Goal: Task Accomplishment & Management: Complete application form

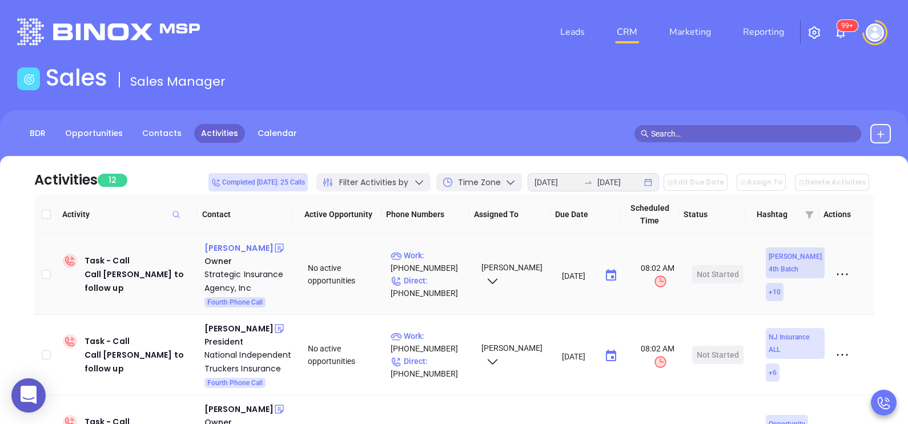
click at [251, 248] on div "[PERSON_NAME]" at bounding box center [238, 248] width 69 height 14
click at [444, 280] on p "Direct : [PHONE_NUMBER]" at bounding box center [431, 286] width 81 height 25
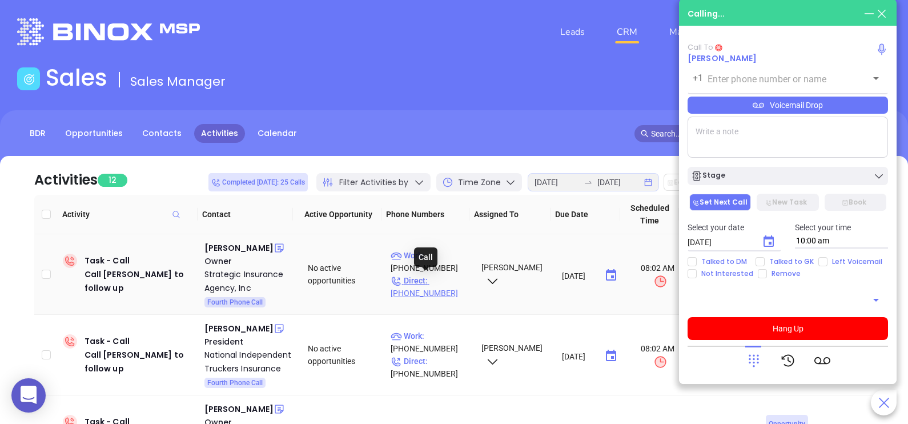
type input "[PHONE_NUMBER]"
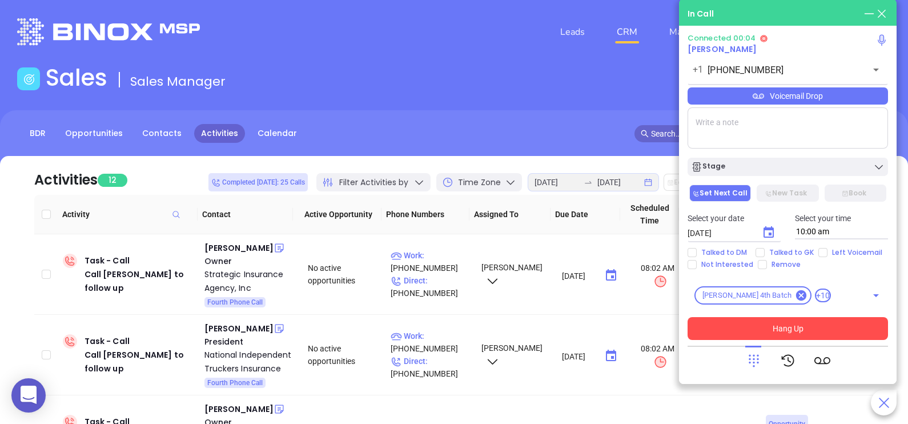
click at [742, 327] on button "Hang Up" at bounding box center [787, 328] width 200 height 23
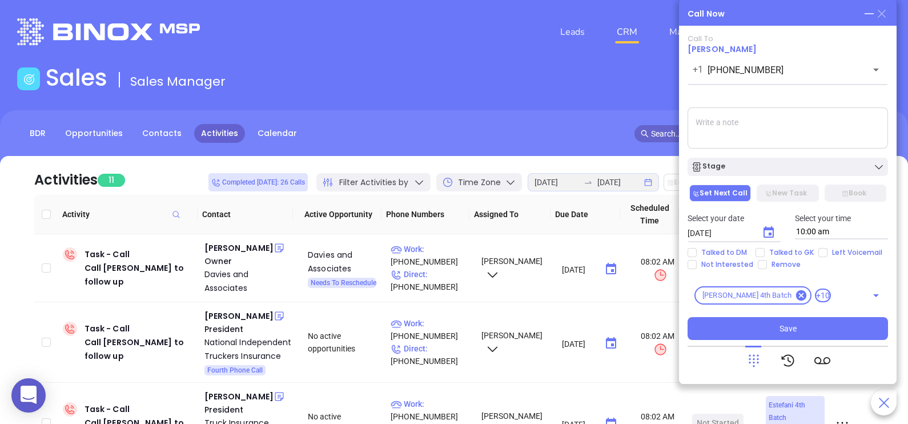
click at [880, 14] on icon at bounding box center [882, 14] width 8 height 8
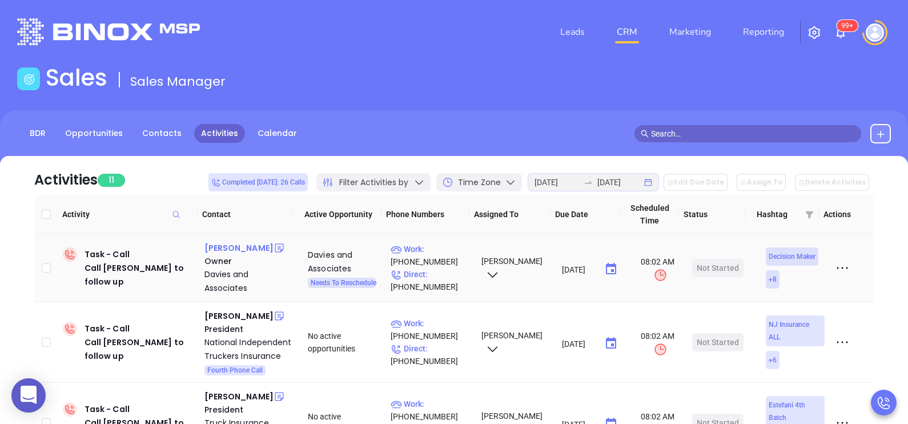
click at [245, 250] on div "[PERSON_NAME]" at bounding box center [238, 248] width 69 height 14
click at [444, 280] on p "Direct : [PHONE_NUMBER]" at bounding box center [431, 280] width 81 height 25
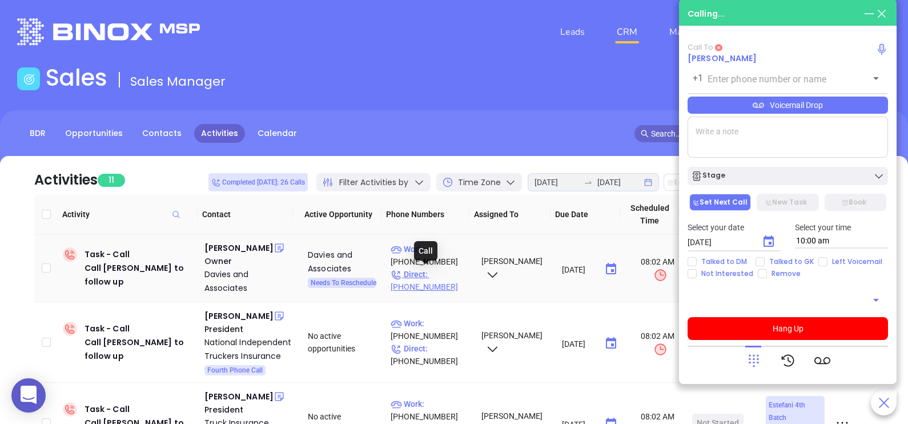
type input "[PHONE_NUMBER]"
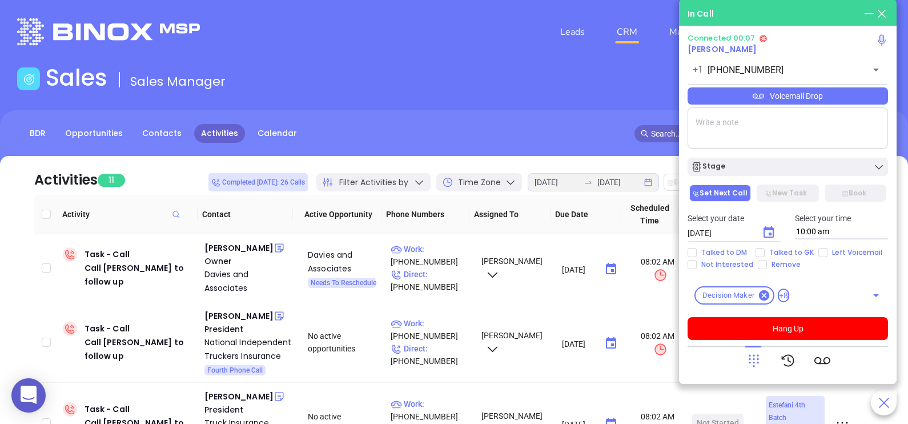
click at [874, 88] on div "Voicemail Drop" at bounding box center [787, 95] width 200 height 17
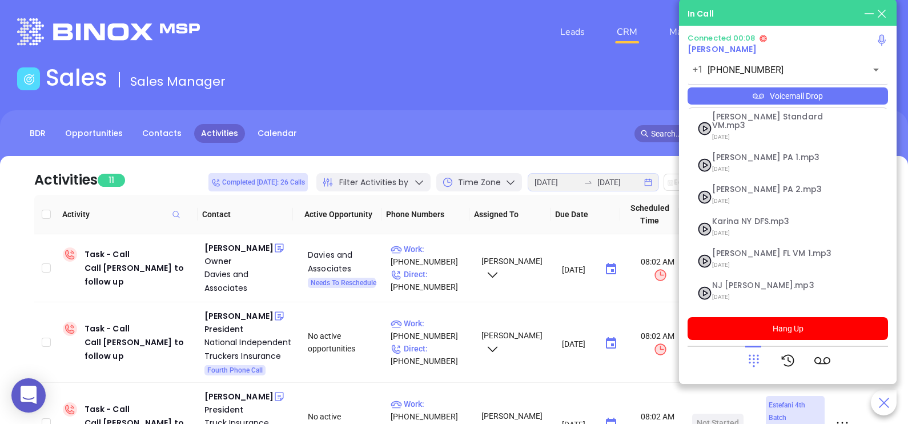
scroll to position [124, 0]
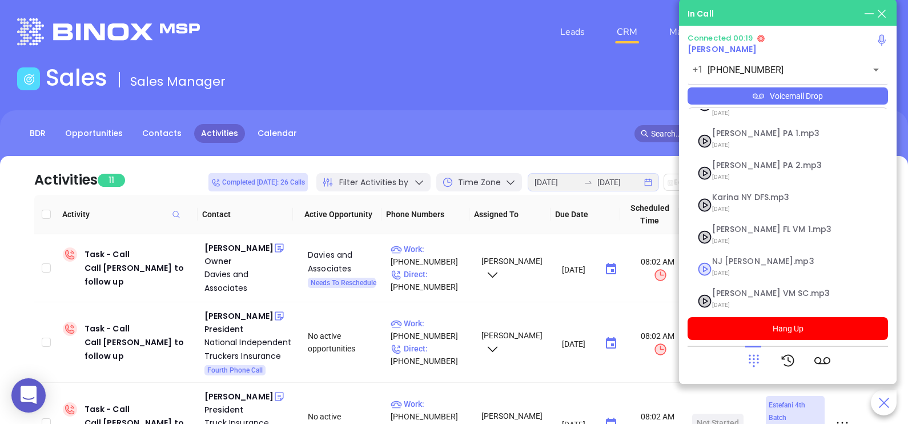
click at [735, 257] on span "NJ [PERSON_NAME].mp3" at bounding box center [773, 261] width 123 height 9
checkbox input "true"
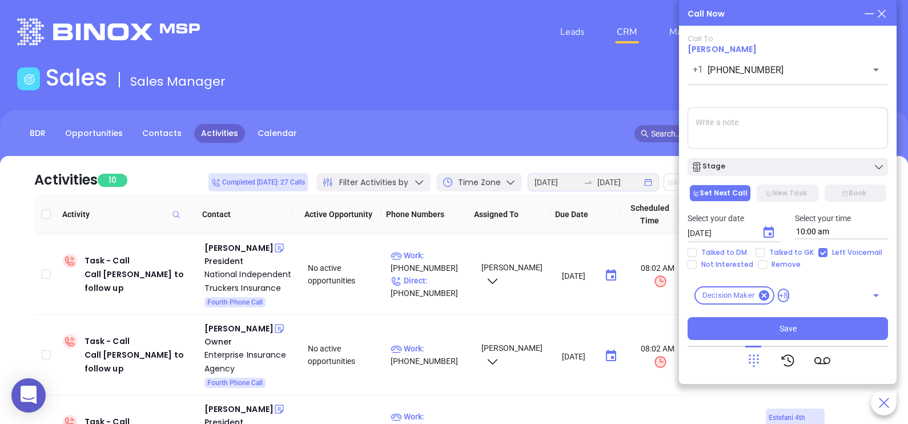
click at [815, 178] on div "Call To [PERSON_NAME] [PHONE_NUMBER] ​ Voicemail Drop Stage Set Next Call New T…" at bounding box center [787, 186] width 200 height 305
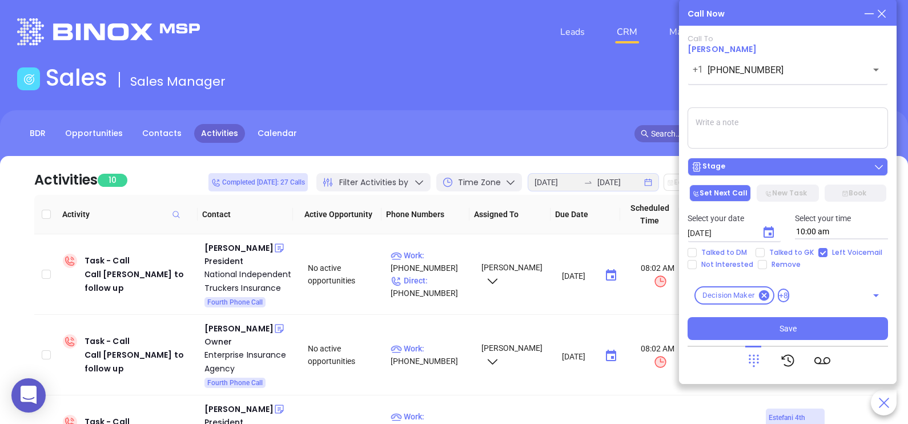
click at [811, 171] on div "Stage" at bounding box center [788, 166] width 194 height 11
click at [801, 172] on div "Stage" at bounding box center [788, 166] width 194 height 11
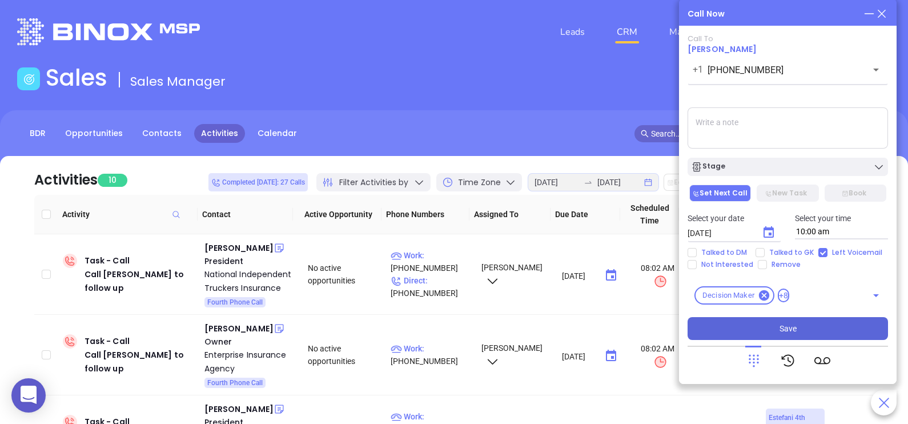
click at [798, 330] on button "Save" at bounding box center [787, 328] width 200 height 23
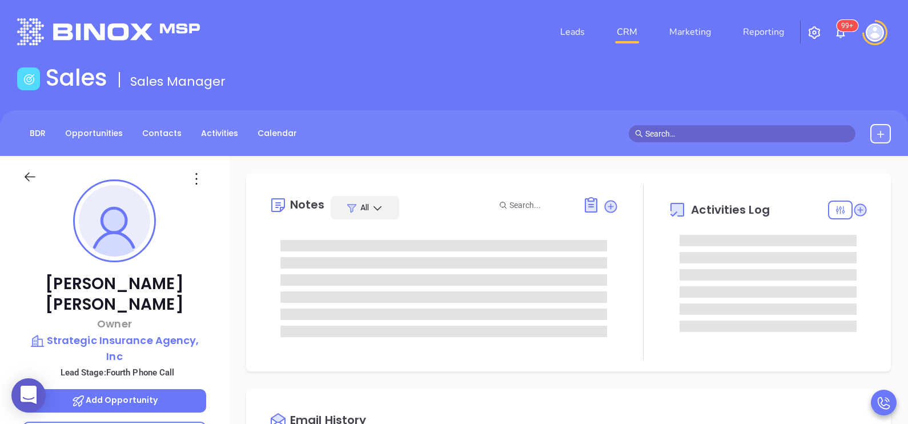
type input "[PERSON_NAME]"
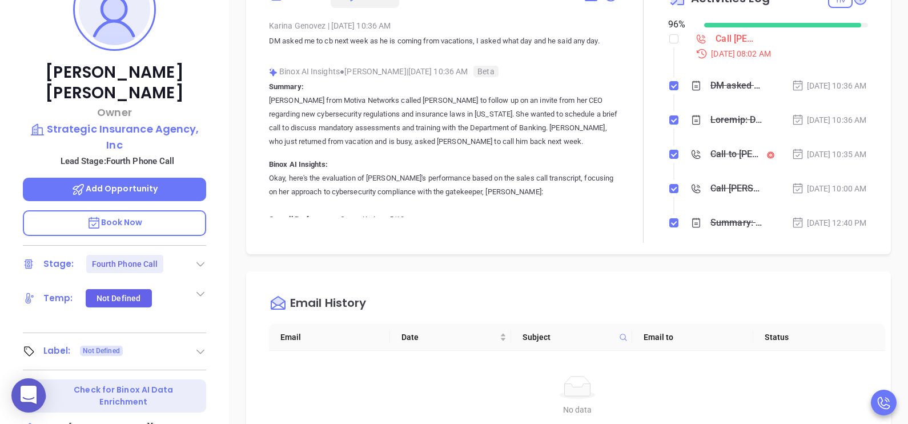
scroll to position [256, 0]
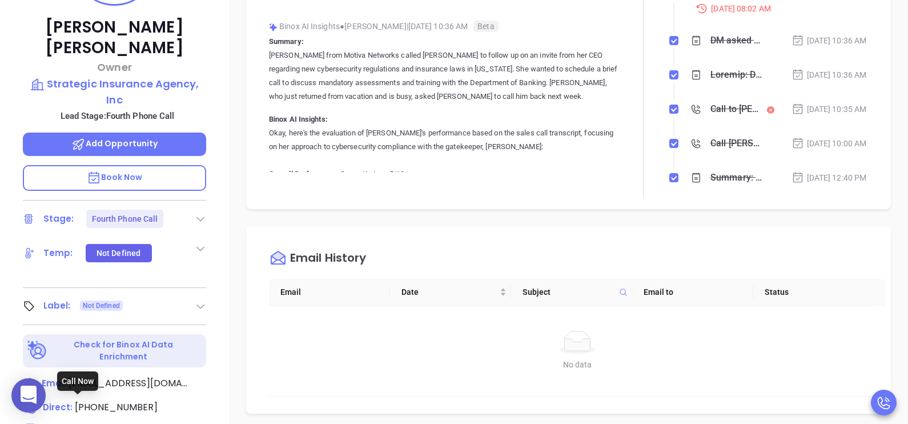
click at [123, 423] on span "(917) 670-4954" at bounding box center [106, 430] width 83 height 13
type input "(917) 670-4954"
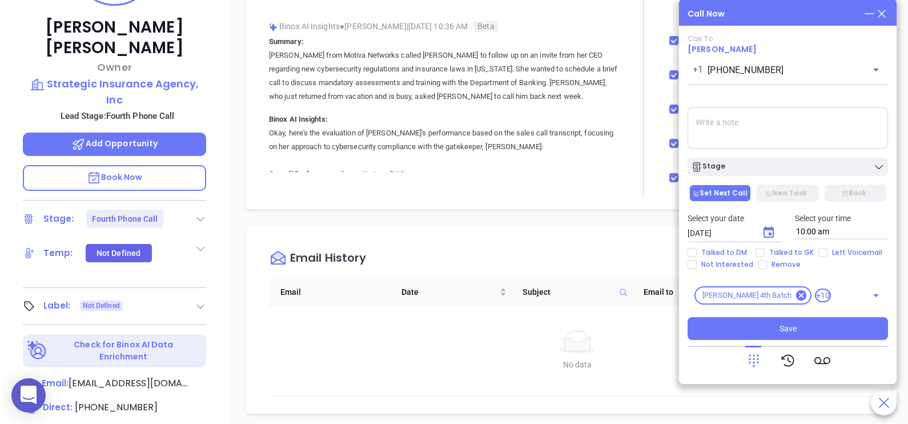
click at [889, 17] on div "Call Now Call To Adam Lederman +1 (917) 670-4954 ​ Voicemail Drop Stage Set Nex…" at bounding box center [788, 191] width 218 height 385
click at [887, 13] on div "Call Now Call To Adam Lederman +1 (917) 670-4954 ​ Voicemail Drop Stage Set Nex…" at bounding box center [788, 191] width 218 height 385
click at [887, 13] on icon at bounding box center [881, 13] width 13 height 13
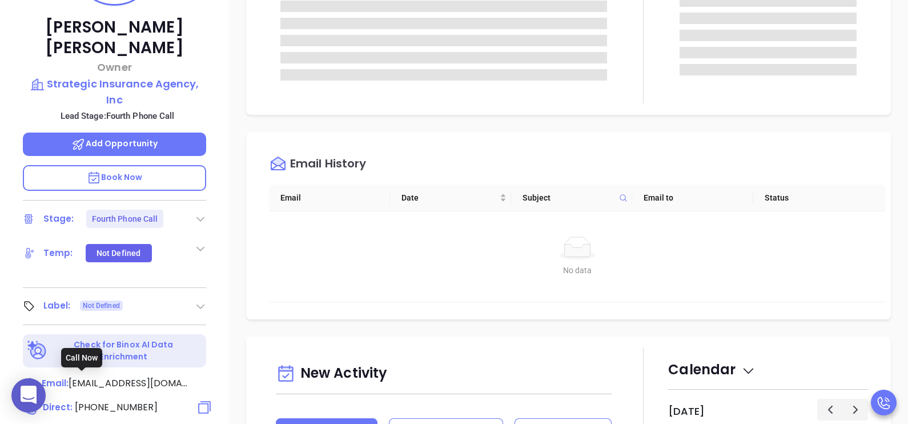
click at [119, 400] on span "[PHONE_NUMBER]" at bounding box center [116, 406] width 83 height 13
type input "[PHONE_NUMBER]"
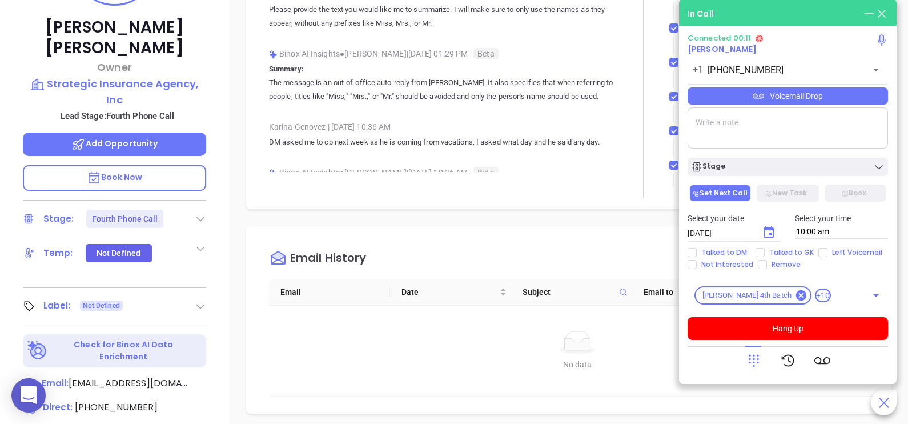
click at [851, 98] on div "Voicemail Drop" at bounding box center [787, 95] width 200 height 17
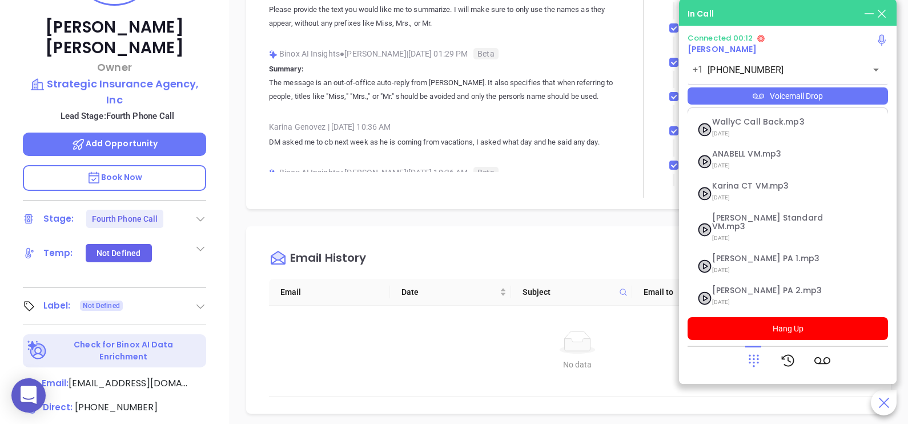
scroll to position [124, 0]
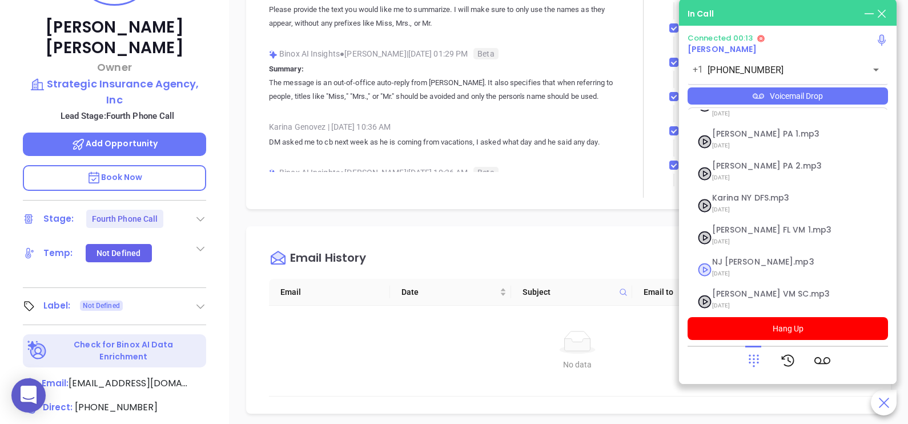
click at [731, 257] on span "NJ [PERSON_NAME].mp3" at bounding box center [773, 261] width 123 height 9
checkbox input "true"
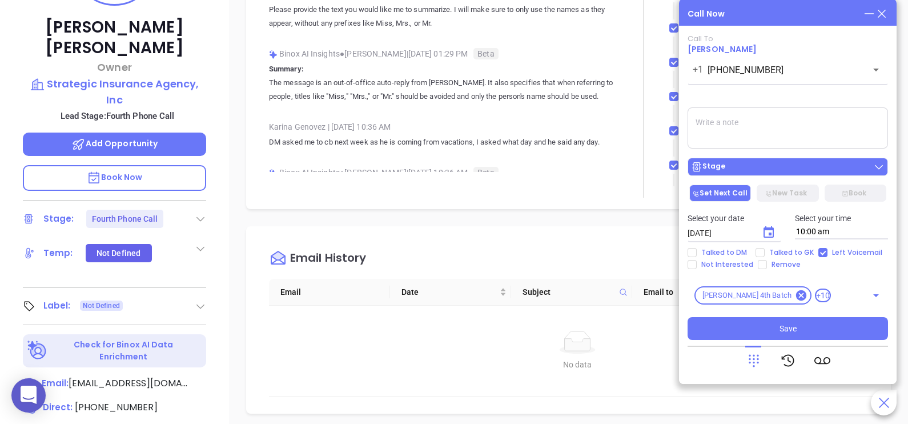
click at [788, 167] on div "Stage" at bounding box center [788, 166] width 194 height 11
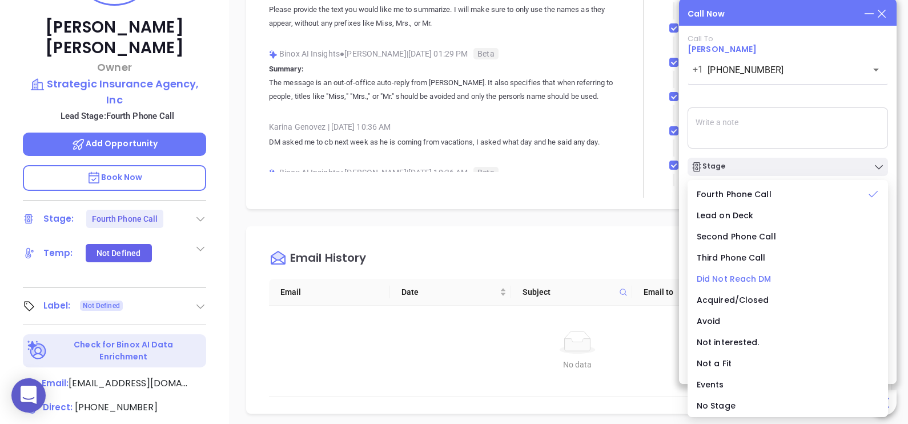
click at [736, 280] on span "Did Not Reach DM" at bounding box center [734, 278] width 75 height 11
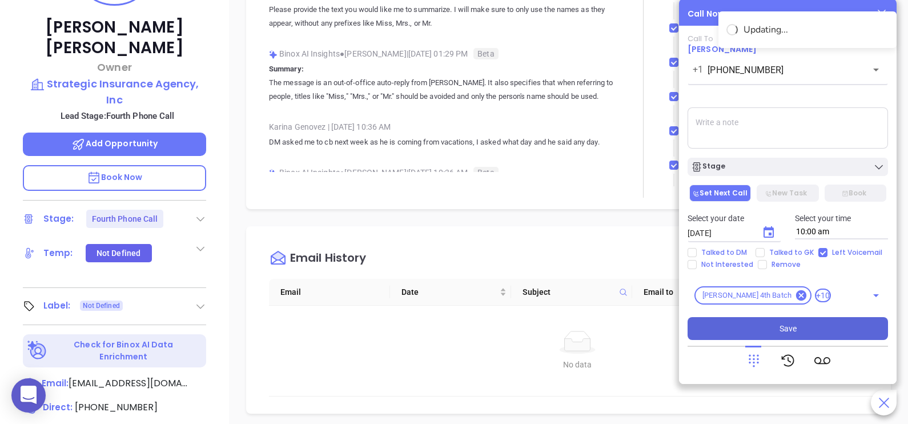
click at [791, 328] on span "Save" at bounding box center [787, 328] width 17 height 13
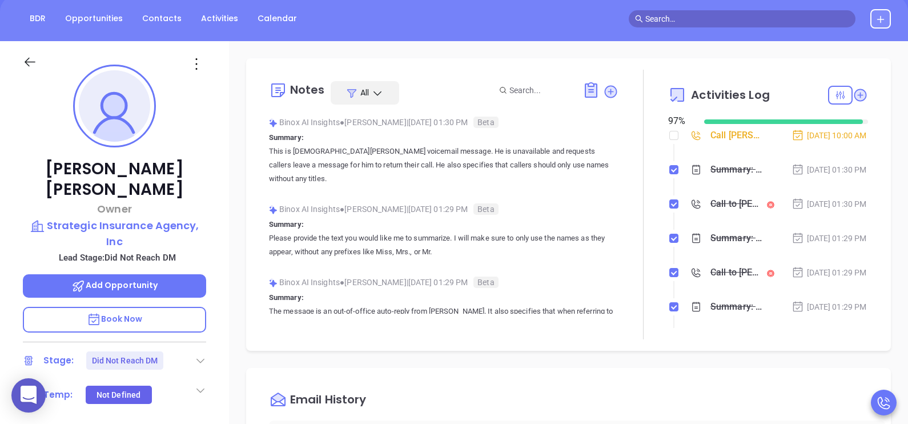
scroll to position [114, 0]
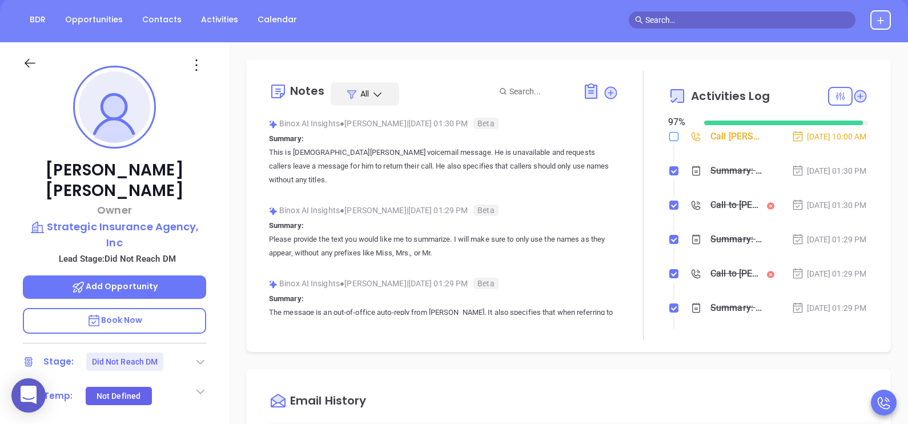
click at [669, 138] on input "checkbox" at bounding box center [673, 136] width 9 height 9
checkbox input "true"
click at [827, 198] on li "Summary: This is Adam Leaderman's voicemail message. He is unavailable and requ…" at bounding box center [769, 181] width 197 height 31
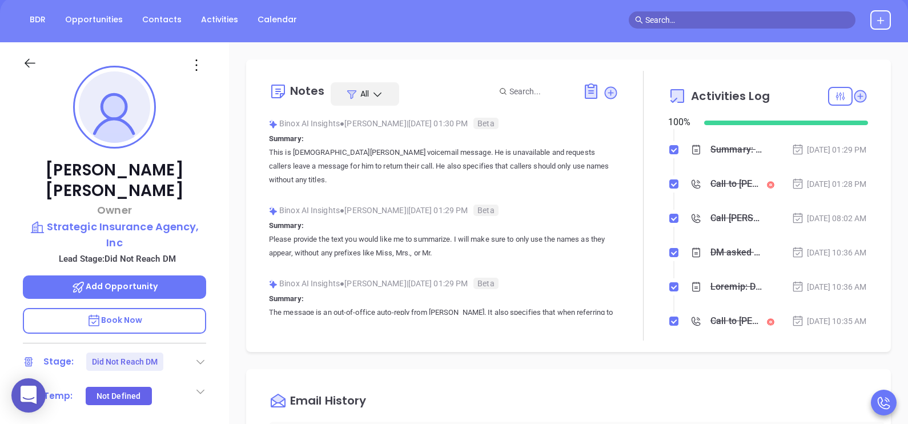
scroll to position [171, 0]
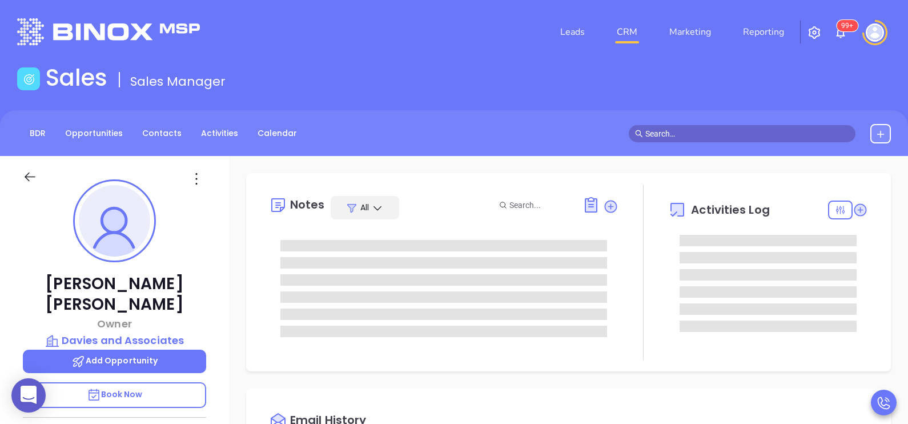
scroll to position [331, 0]
type input "[PERSON_NAME]"
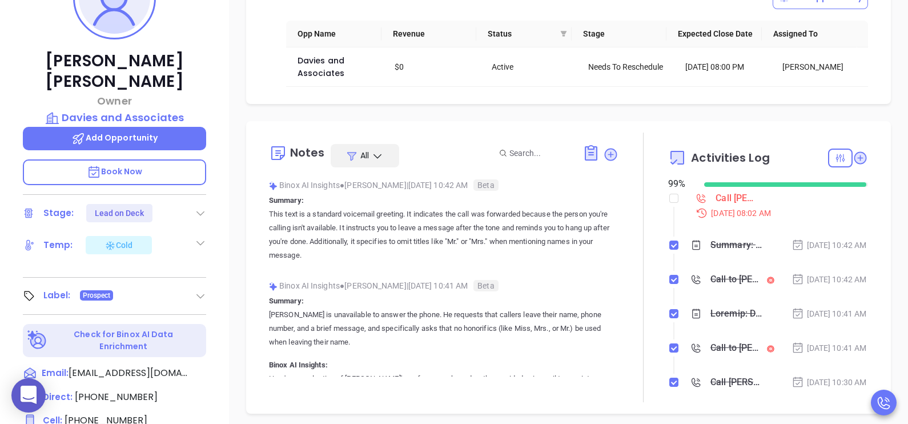
scroll to position [228, 0]
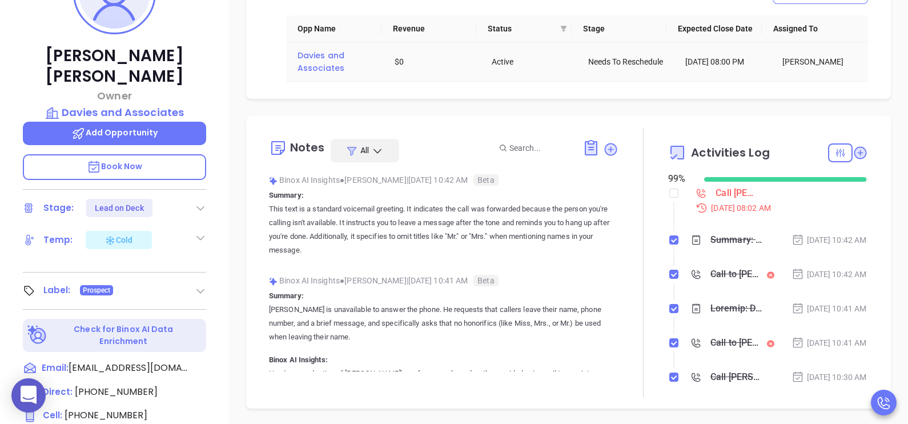
click at [322, 62] on span "Davies and Associates" at bounding box center [321, 62] width 49 height 24
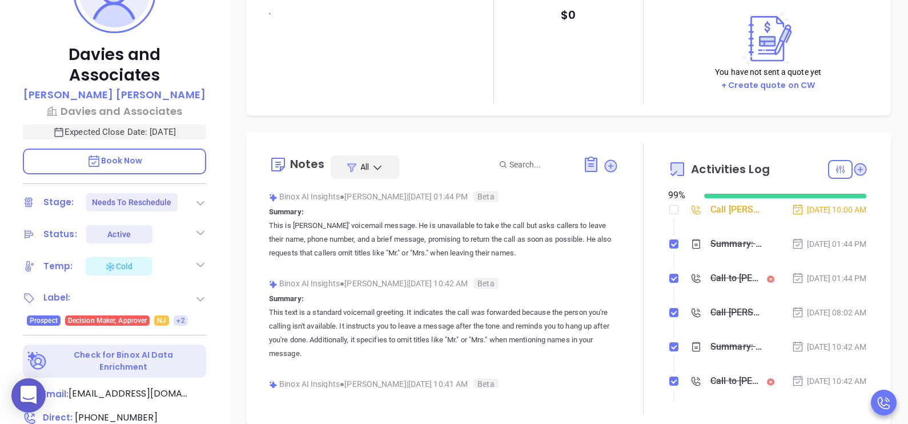
type input "[DATE]"
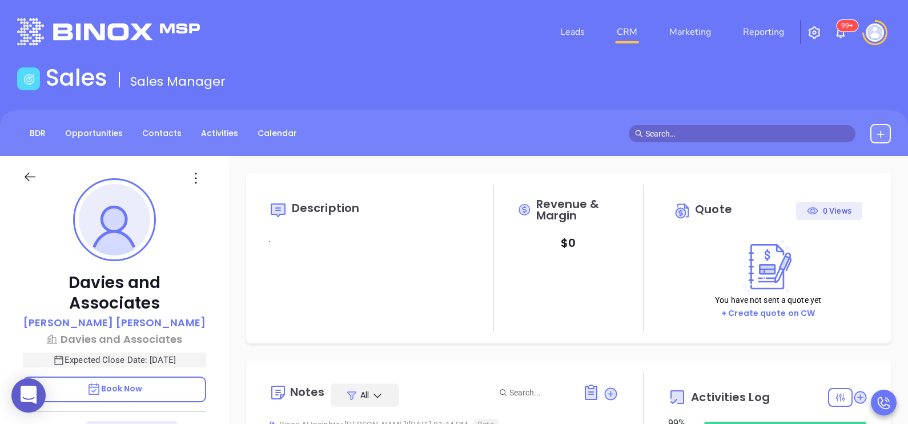
type input "[PERSON_NAME]"
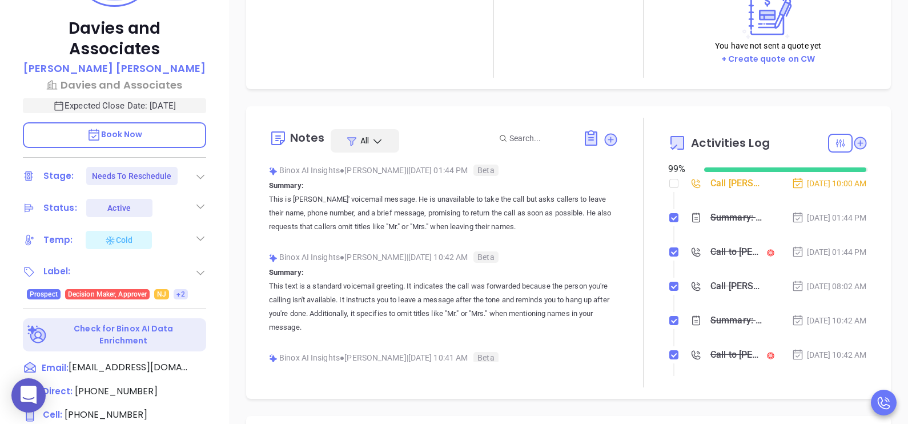
scroll to position [256, 0]
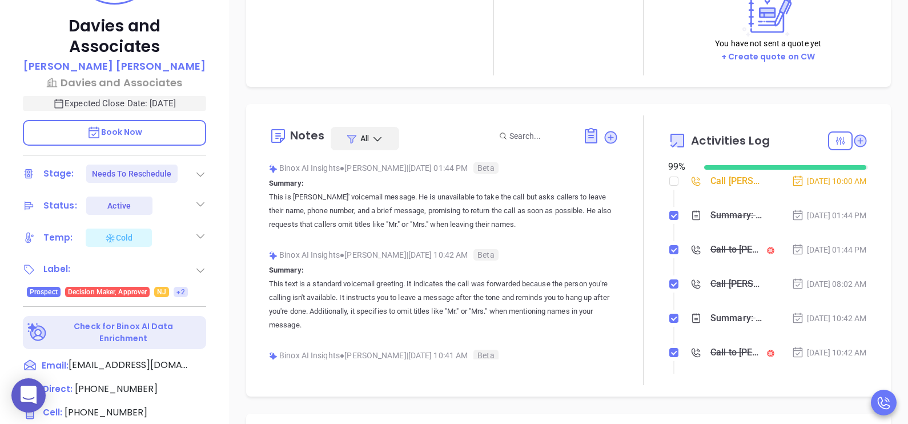
click at [393, 126] on div "Notes All Binox AI Insights ● Karina Genovez | Aug 28, 2025 01:44 PM Beta Summa…" at bounding box center [443, 249] width 349 height 269
click at [128, 405] on span "(973) 985-9275" at bounding box center [106, 411] width 83 height 13
type input "(973) 985-9275"
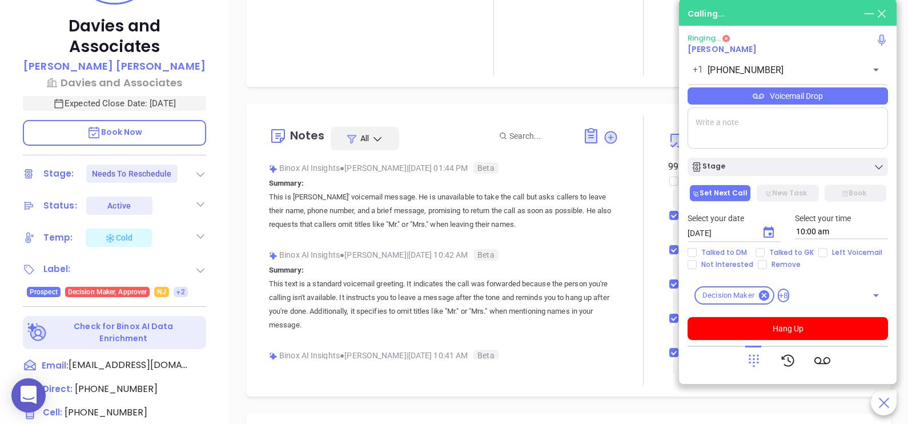
click at [221, 333] on div "Davies and Associates Robert Davies Davies and Associates Expected Close Date: …" at bounding box center [114, 165] width 229 height 530
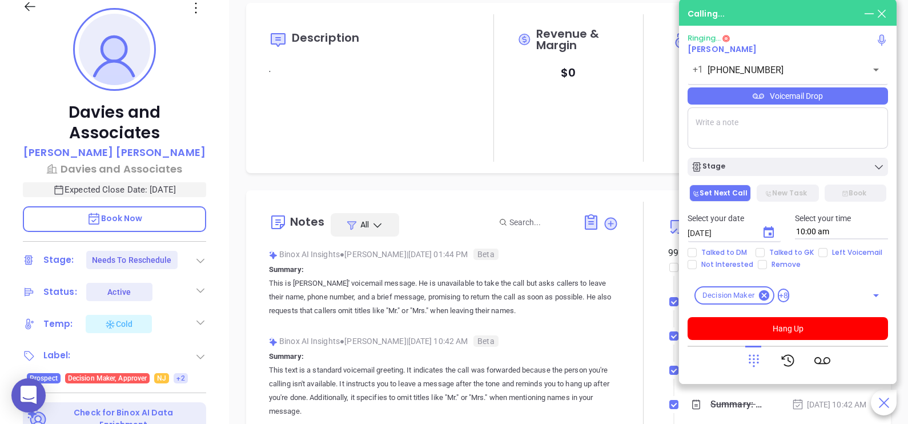
scroll to position [168, 0]
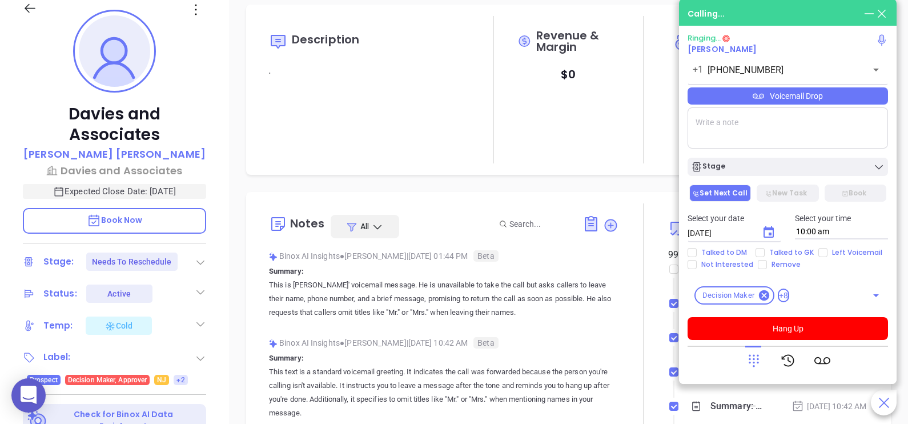
click at [549, 334] on div "Binox AI Insights ● Karina Genovez | Aug 25, 2025 10:42 AM Beta" at bounding box center [443, 342] width 349 height 17
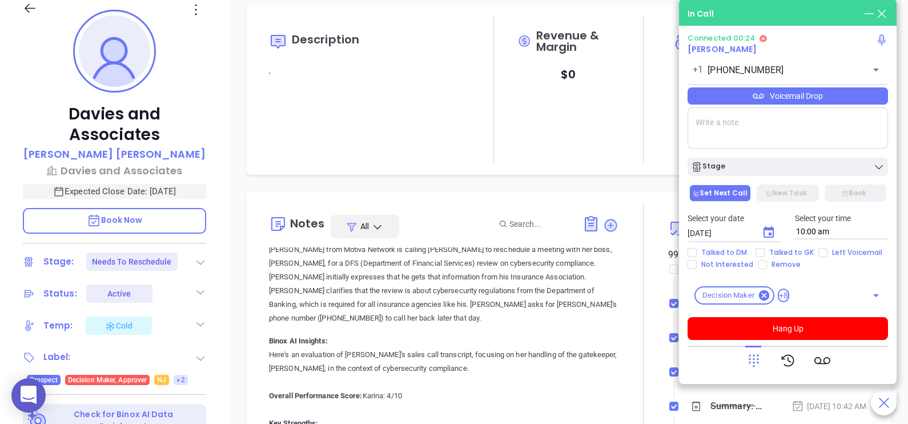
scroll to position [2455, 0]
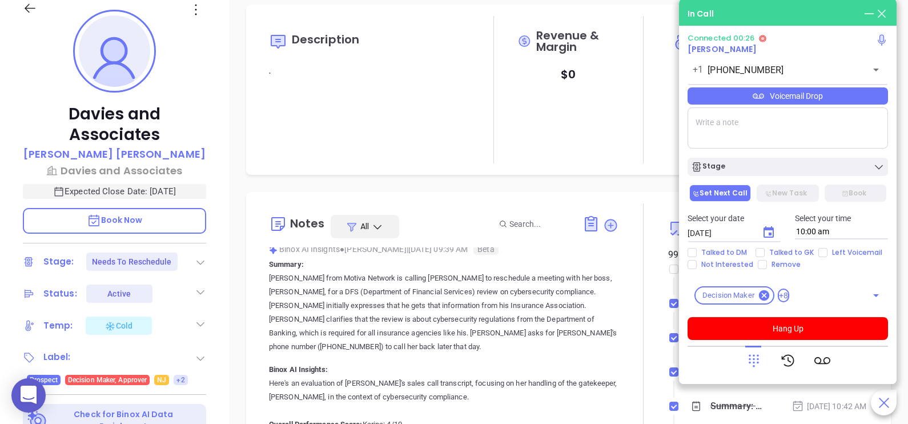
click at [168, 223] on p "Book Now" at bounding box center [114, 221] width 183 height 26
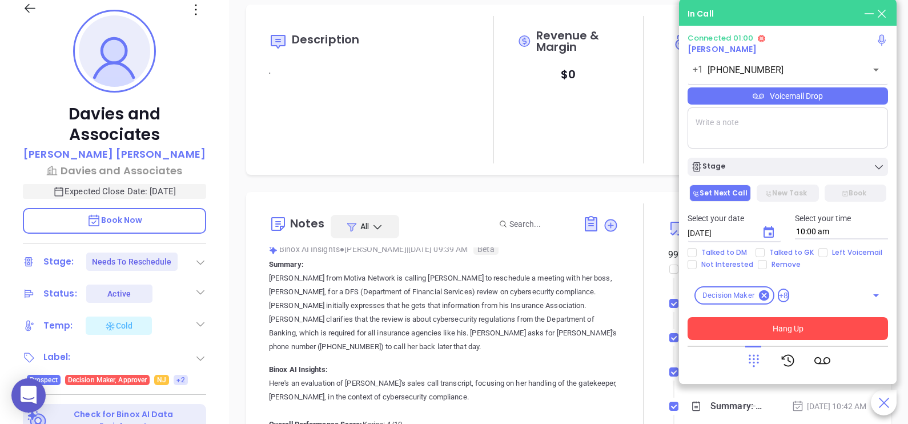
click at [820, 327] on button "Hang Up" at bounding box center [787, 328] width 200 height 23
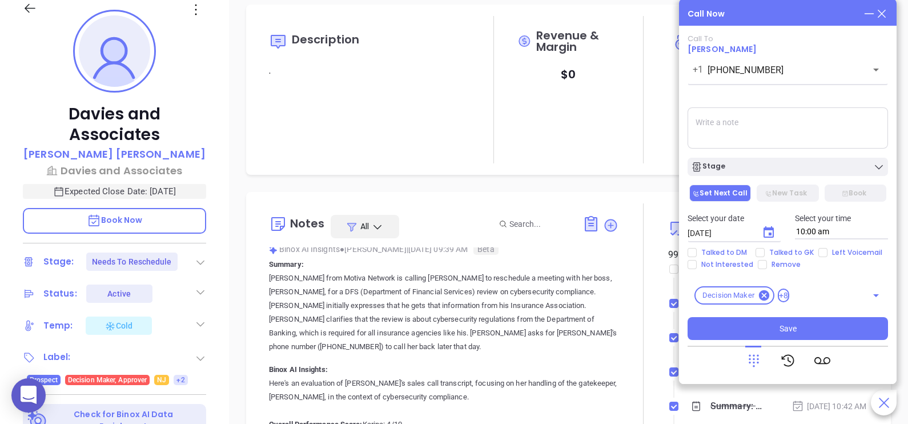
click at [832, 132] on textarea at bounding box center [787, 127] width 200 height 41
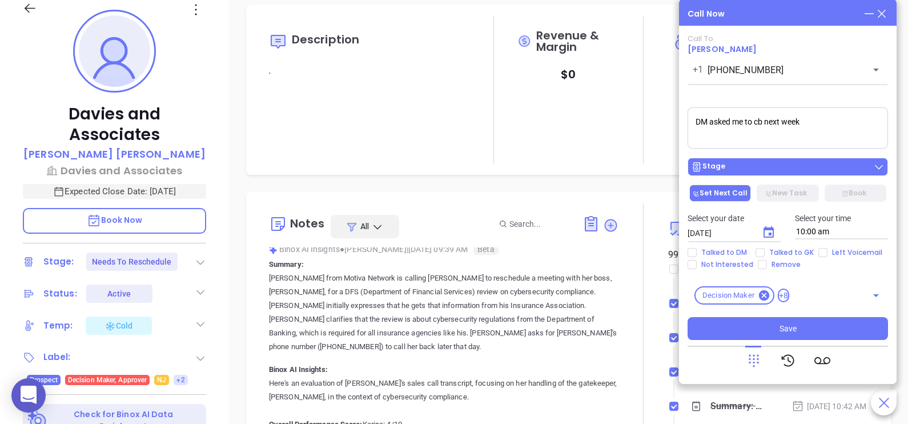
type textarea "DM asked me to cb next week"
click at [825, 170] on div "Stage" at bounding box center [788, 166] width 194 height 11
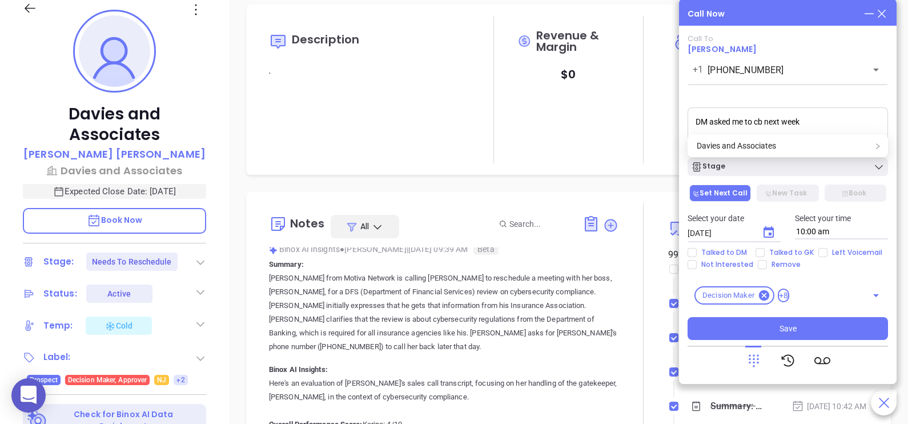
click at [823, 126] on textarea "DM asked me to cb next week" at bounding box center [787, 127] width 200 height 41
click at [726, 248] on span "Talked to DM" at bounding box center [724, 252] width 55 height 9
click at [697, 248] on input "Talked to DM" at bounding box center [691, 252] width 9 height 9
checkbox input "true"
click at [772, 234] on icon "Choose date, selected date is Aug 29, 2025" at bounding box center [768, 231] width 10 height 11
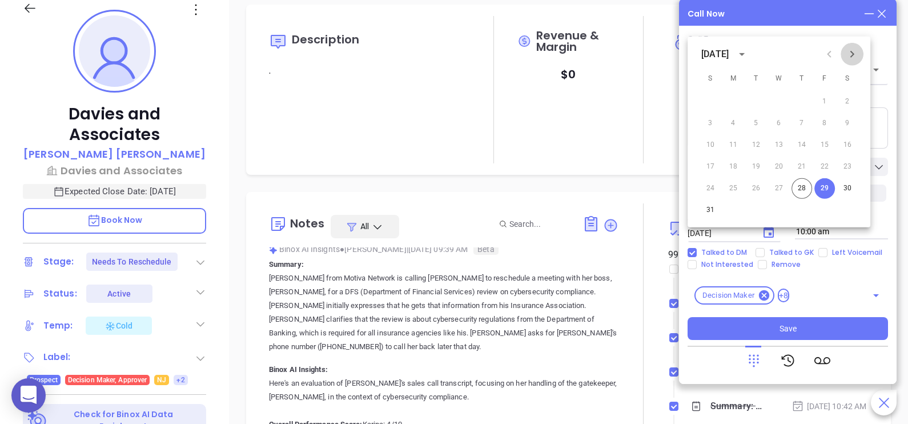
click at [853, 62] on button "Next month" at bounding box center [851, 54] width 23 height 23
click at [756, 103] on button "2" at bounding box center [756, 101] width 21 height 21
type input "09/02/2025"
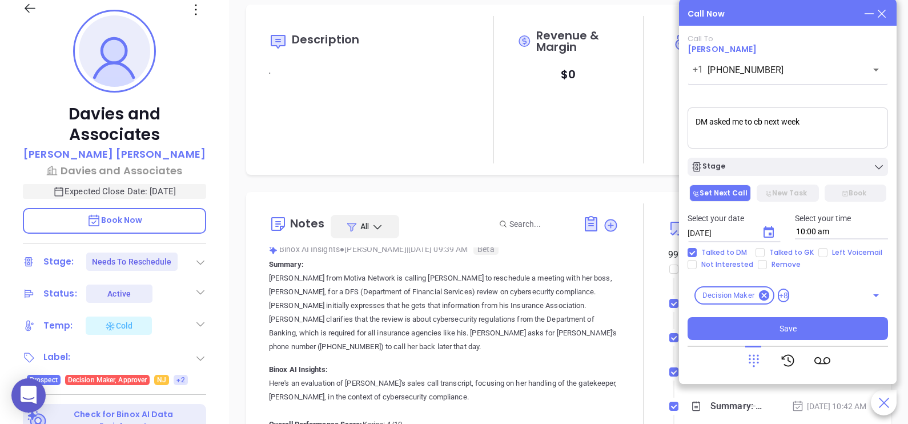
click at [723, 232] on input "09/02/2025" at bounding box center [719, 232] width 65 height 11
click at [759, 232] on button "Choose date, selected date is Sep 2, 2025" at bounding box center [768, 232] width 23 height 23
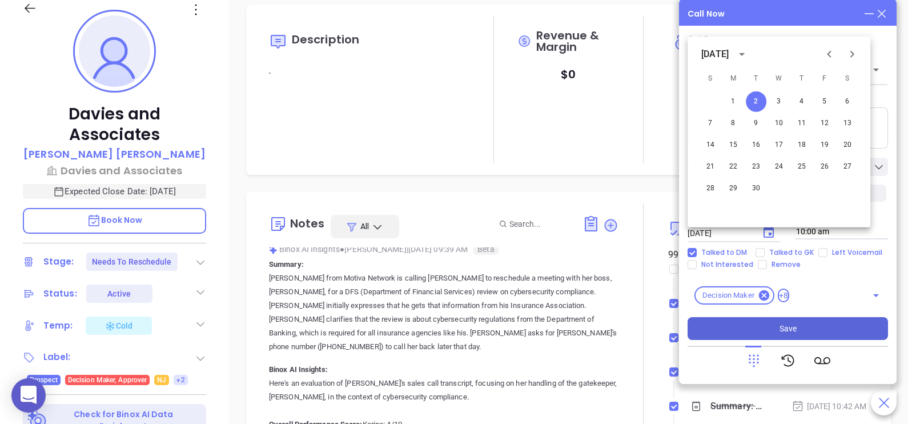
click at [813, 325] on button "Save" at bounding box center [787, 328] width 200 height 23
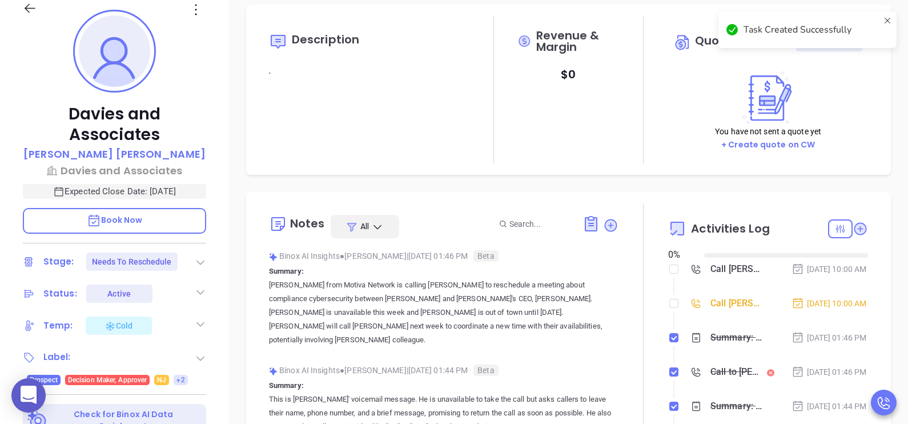
type input "[DATE]"
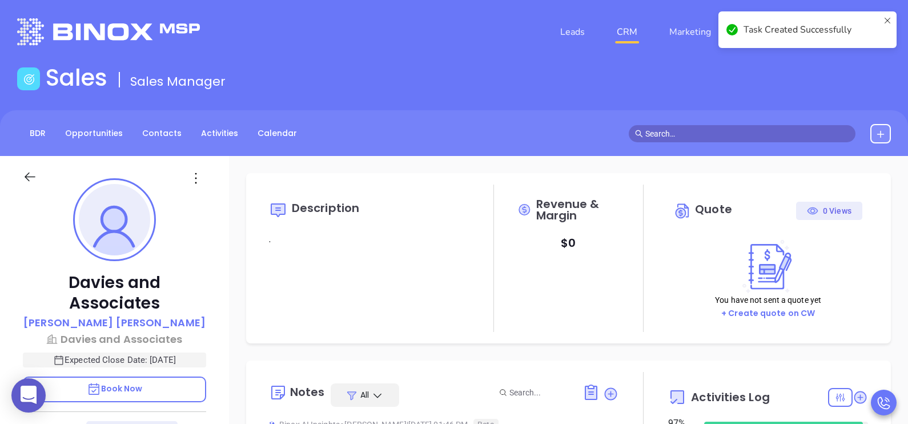
scroll to position [331, 0]
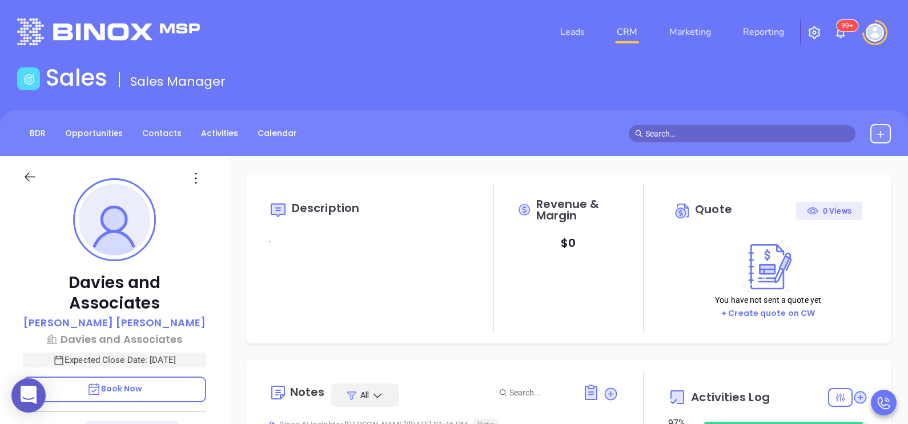
type input "[PERSON_NAME]"
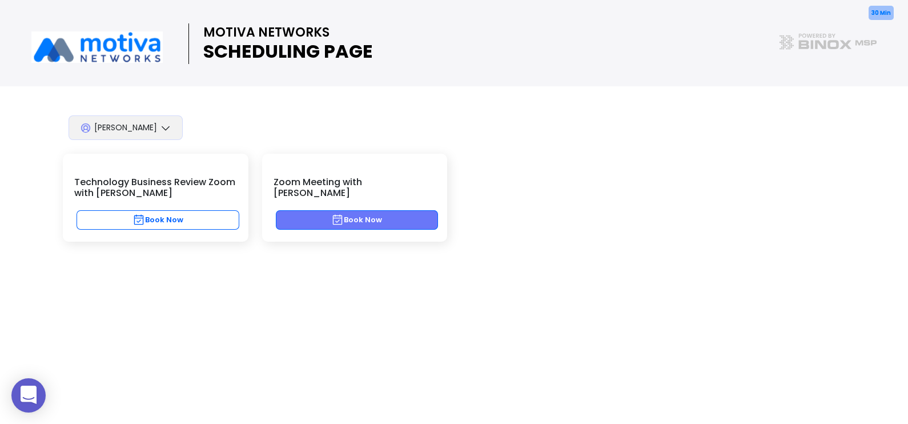
click at [395, 210] on button "Book Now" at bounding box center [357, 219] width 163 height 19
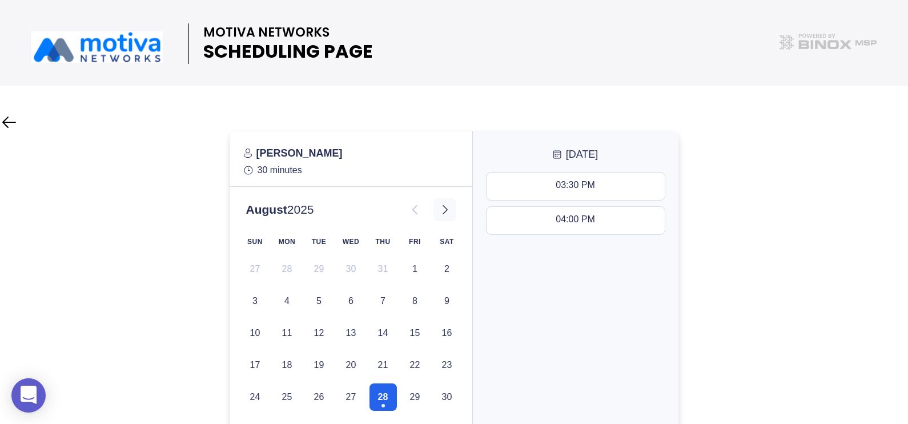
click at [452, 208] on button at bounding box center [444, 209] width 23 height 23
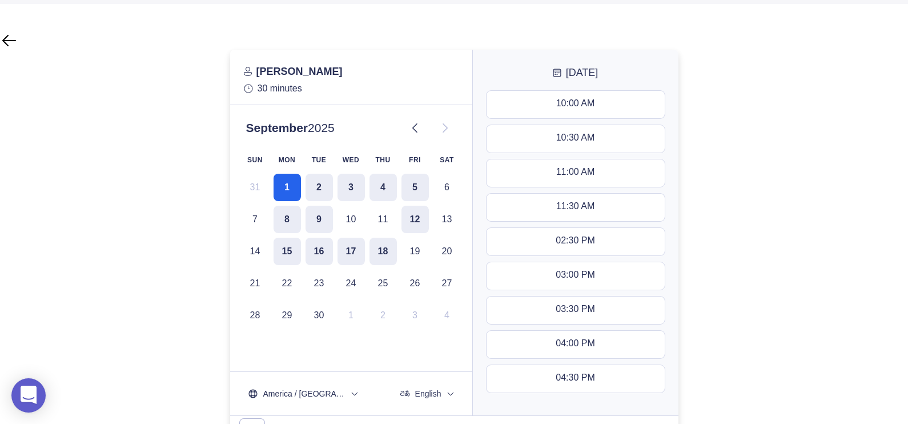
scroll to position [86, 0]
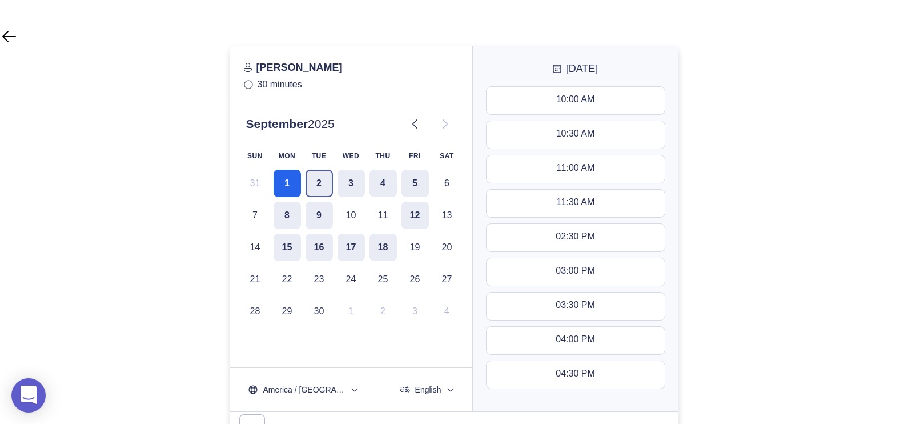
click at [327, 184] on button "2" at bounding box center [318, 183] width 27 height 27
